Goal: Information Seeking & Learning: Check status

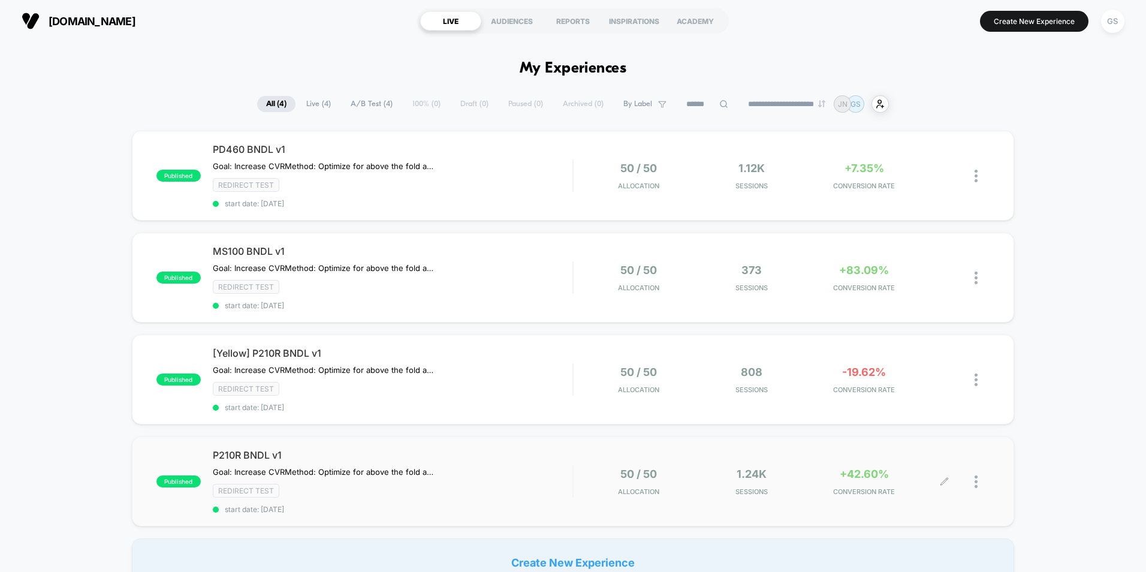
click at [881, 475] on span "+42.60%" at bounding box center [864, 474] width 49 height 13
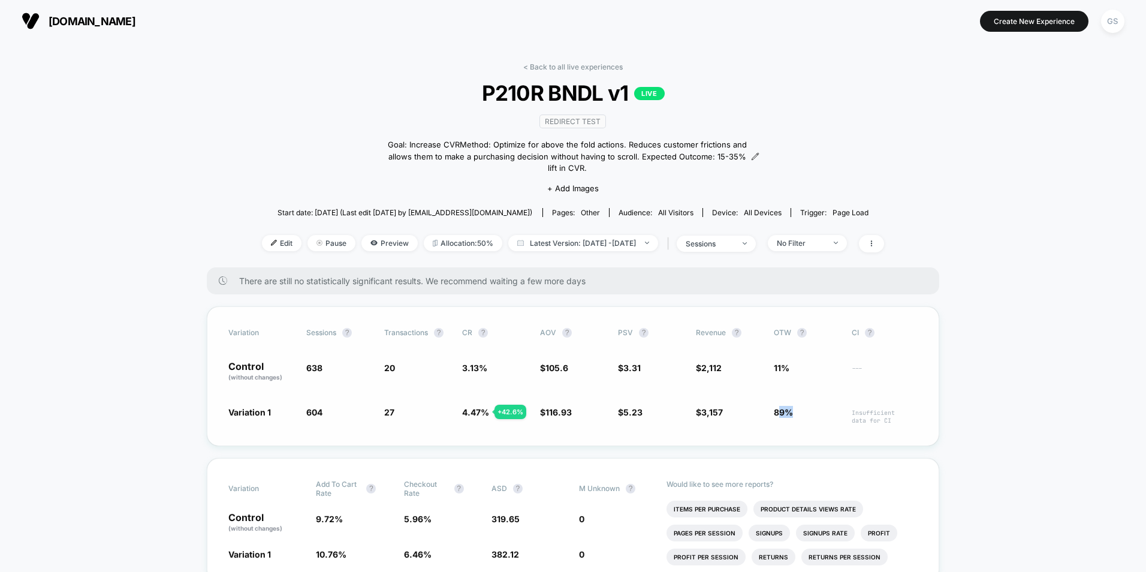
drag, startPoint x: 779, startPoint y: 402, endPoint x: 807, endPoint y: 399, distance: 28.3
click at [807, 406] on span "89%" at bounding box center [807, 415] width 66 height 19
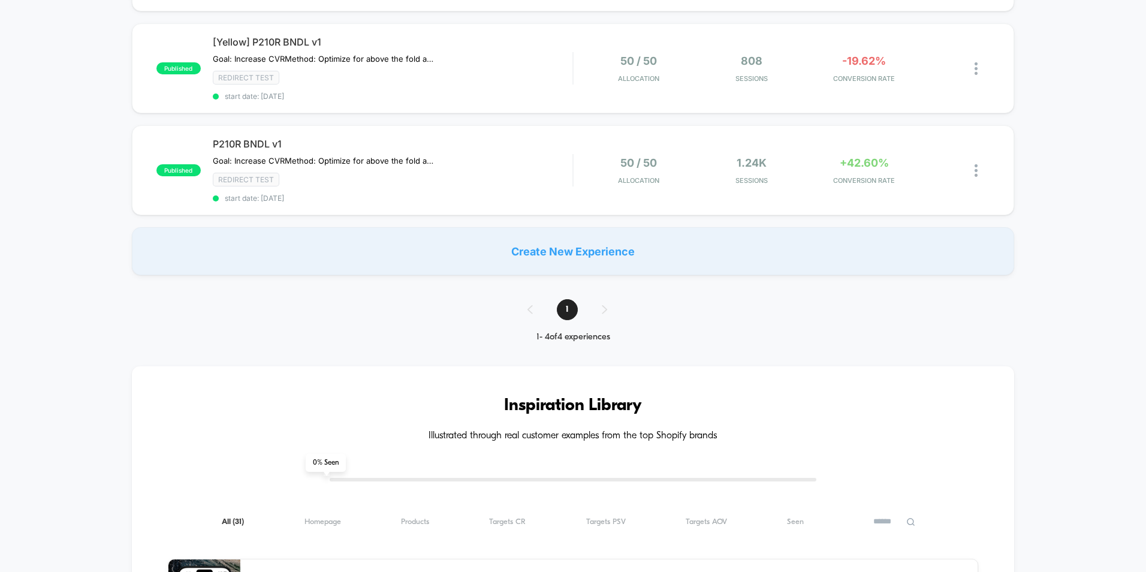
scroll to position [480, 0]
